Goal: Information Seeking & Learning: Find specific fact

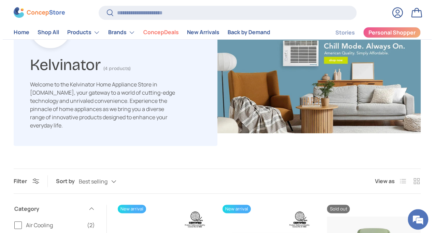
scroll to position [68, 0]
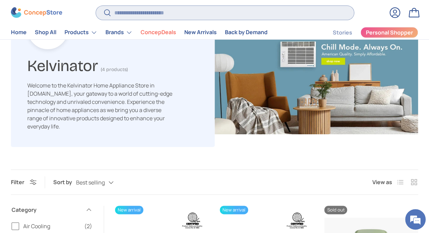
click at [153, 10] on input "Search" at bounding box center [225, 13] width 258 height 14
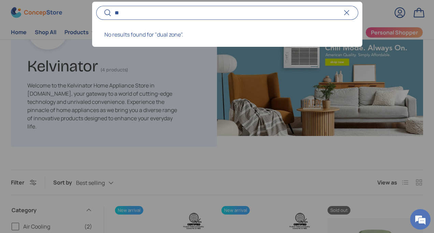
type input "*"
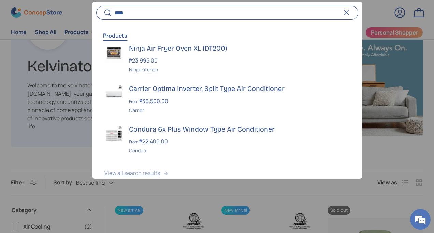
scroll to position [101, 0]
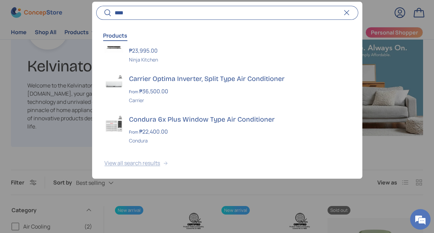
type input "***"
click at [141, 164] on button "View all search results" at bounding box center [227, 164] width 270 height 29
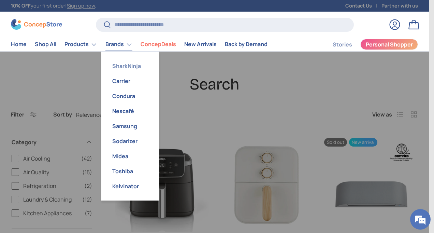
click at [128, 66] on link "SharkNinja" at bounding box center [130, 65] width 50 height 15
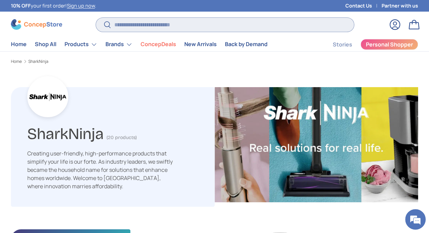
click at [137, 23] on input "Search" at bounding box center [225, 25] width 258 height 14
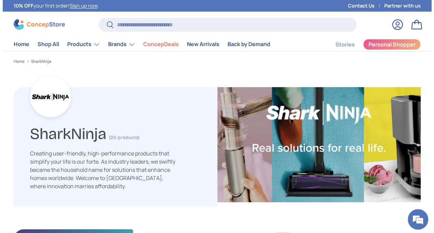
scroll to position [1463, 2122]
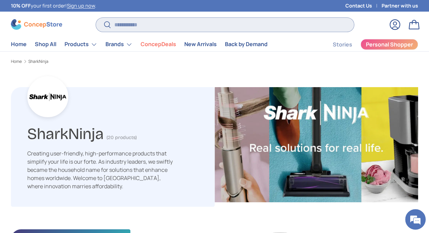
click at [123, 28] on input "Search" at bounding box center [225, 25] width 258 height 14
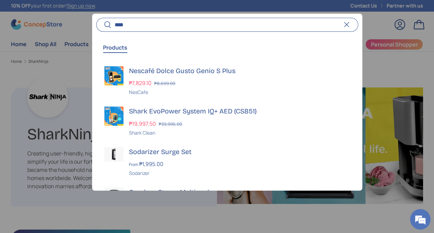
scroll to position [1470, 2146]
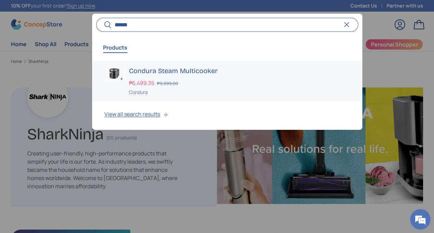
type input "*****"
click at [157, 74] on h3 "Condura Steam Multicooker" at bounding box center [239, 71] width 221 height 10
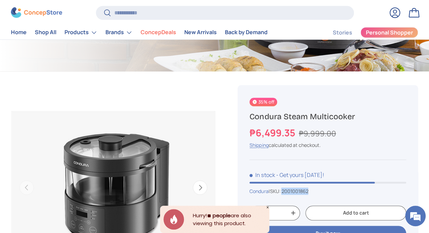
drag, startPoint x: 286, startPoint y: 190, endPoint x: 311, endPoint y: 192, distance: 25.3
click at [308, 192] on span "2001001862" at bounding box center [294, 191] width 27 height 6
copy span "2001001862"
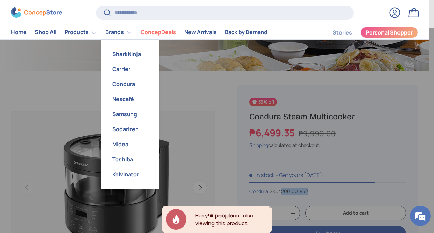
click at [123, 29] on link "Brands" at bounding box center [118, 33] width 27 height 14
click at [121, 173] on link "Kelvinator" at bounding box center [130, 174] width 50 height 15
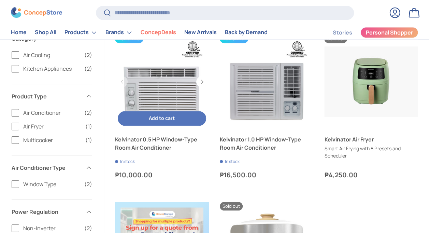
click at [164, 91] on link "Kelvinator 0.5 HP Window-Type Room Air Conditioner" at bounding box center [162, 81] width 94 height 94
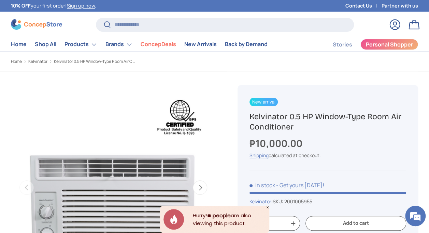
drag, startPoint x: 250, startPoint y: 116, endPoint x: 295, endPoint y: 130, distance: 47.3
click at [295, 130] on h1 "Kelvinator 0.5 HP Window-Type Room Air Conditioner" at bounding box center [327, 121] width 157 height 21
copy h1 "Kelvinator 0.5 HP Window-Type Room Air Conditioner"
drag, startPoint x: 289, startPoint y: 201, endPoint x: 327, endPoint y: 198, distance: 38.0
click at [327, 198] on div "Kelvinator | SKU: 2001005955" at bounding box center [327, 201] width 157 height 7
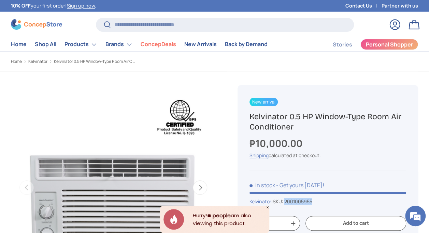
copy span "2001005955"
